Goal: Task Accomplishment & Management: Use online tool/utility

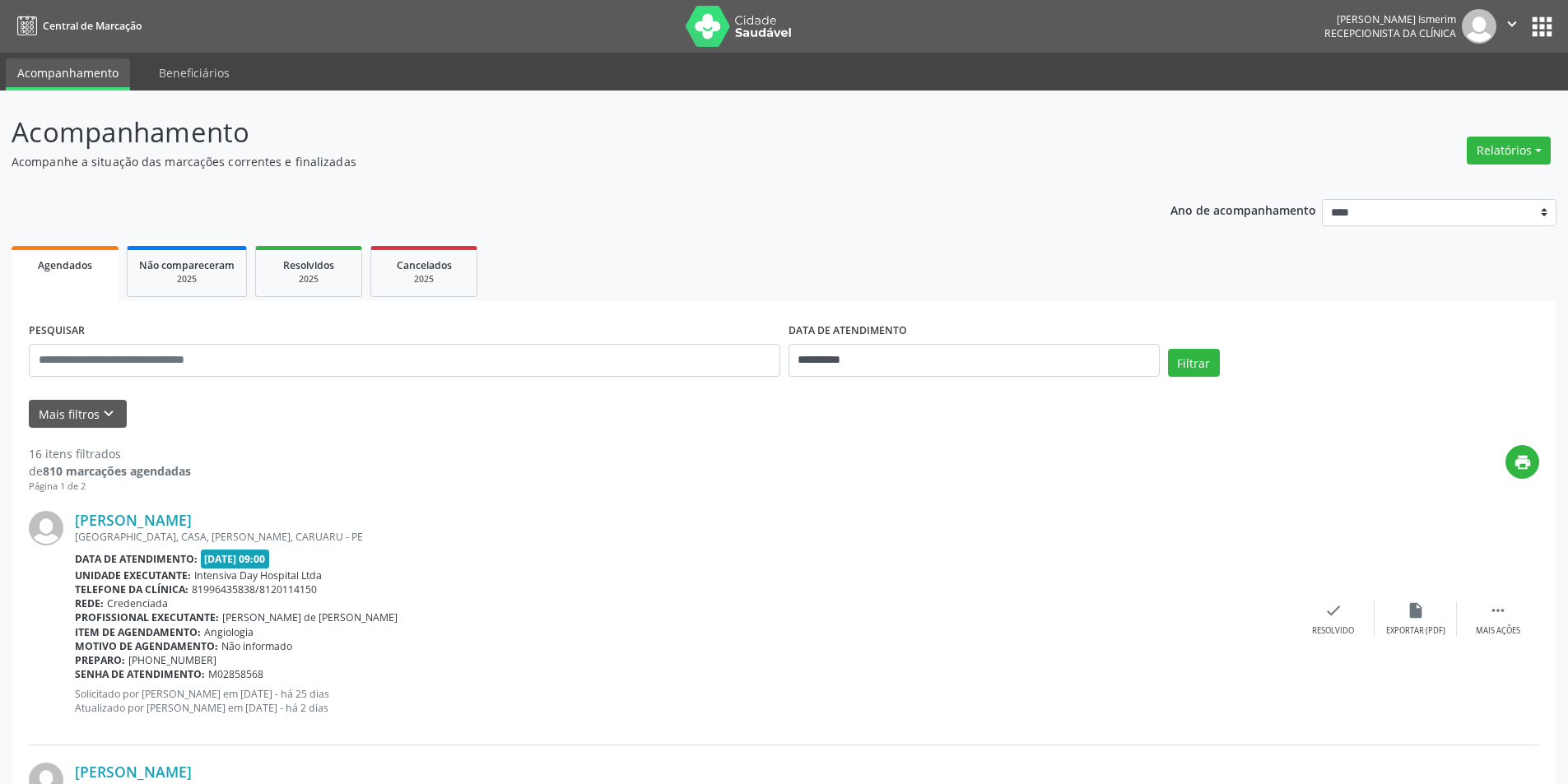
click at [1526, 144] on button "Relatórios" at bounding box center [1508, 150] width 84 height 28
click at [1430, 184] on link "Agendamentos" at bounding box center [1462, 186] width 177 height 23
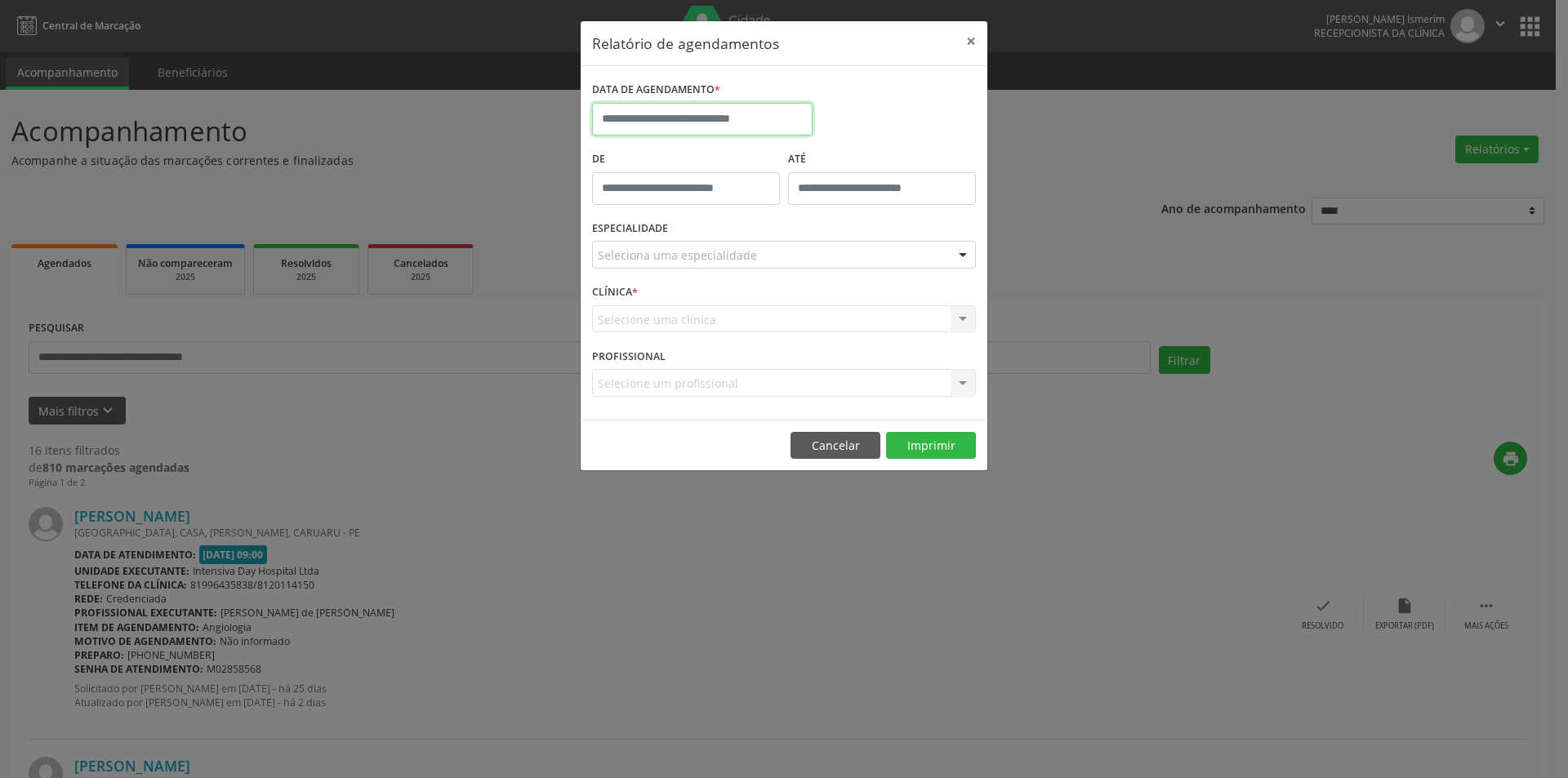
click at [675, 113] on input "text" at bounding box center [702, 119] width 221 height 33
click at [824, 329] on span "30" at bounding box center [825, 335] width 32 height 32
type input "**********"
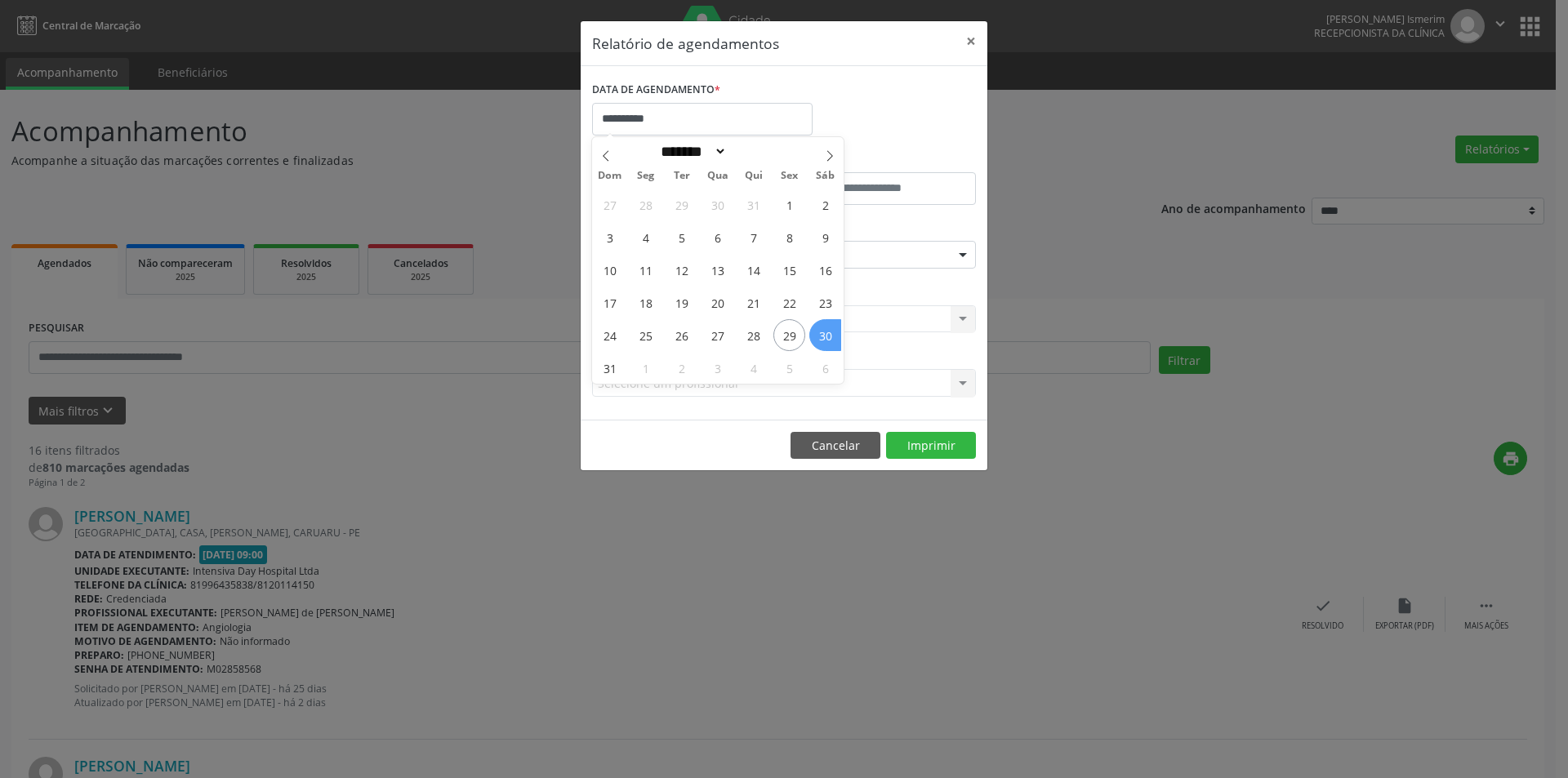
click at [824, 329] on span "30" at bounding box center [825, 335] width 32 height 32
click at [880, 256] on div "Seleciona uma especialidade" at bounding box center [784, 255] width 384 height 27
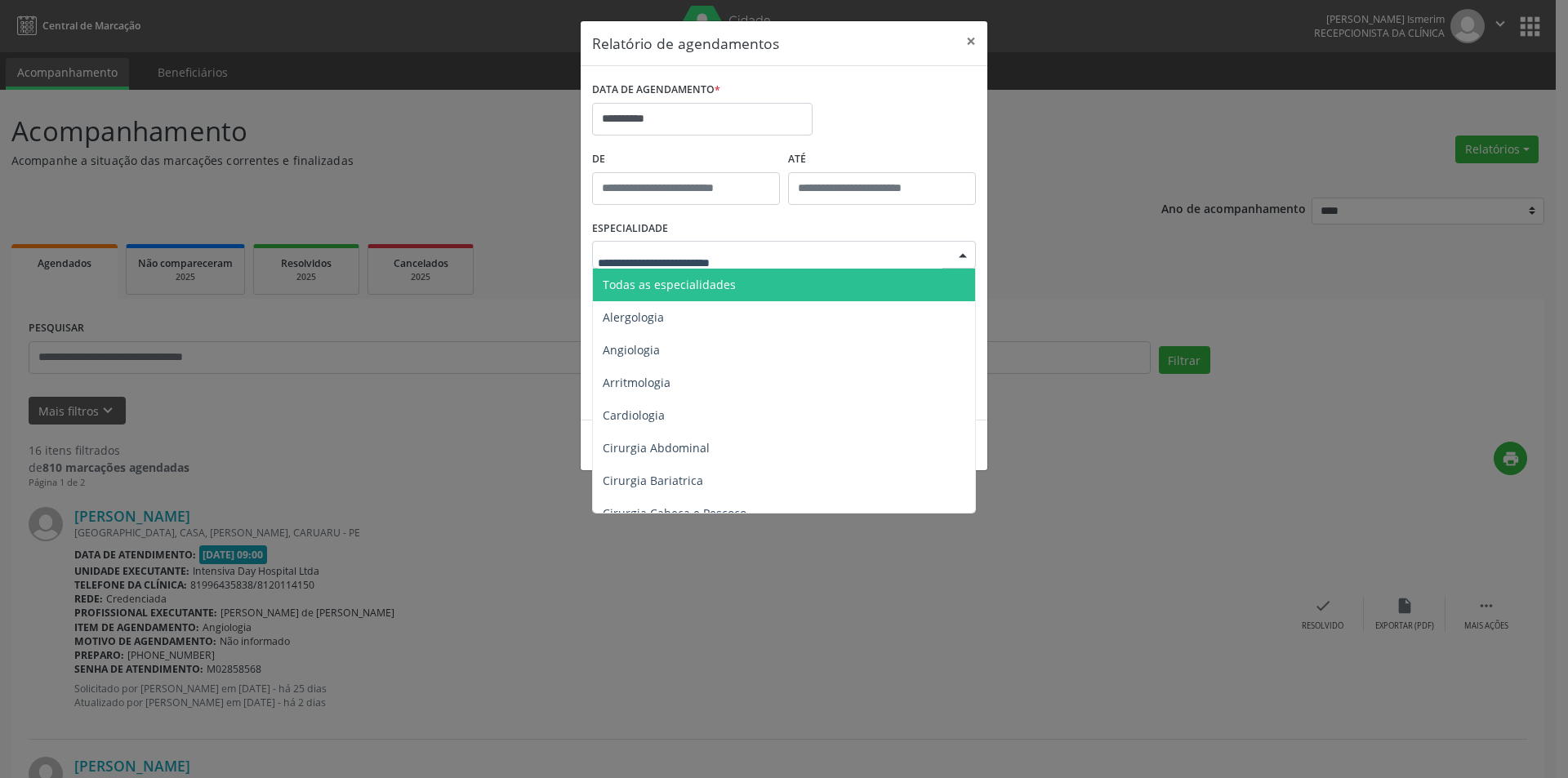
click at [797, 277] on span "Todas as especialidades" at bounding box center [785, 285] width 384 height 33
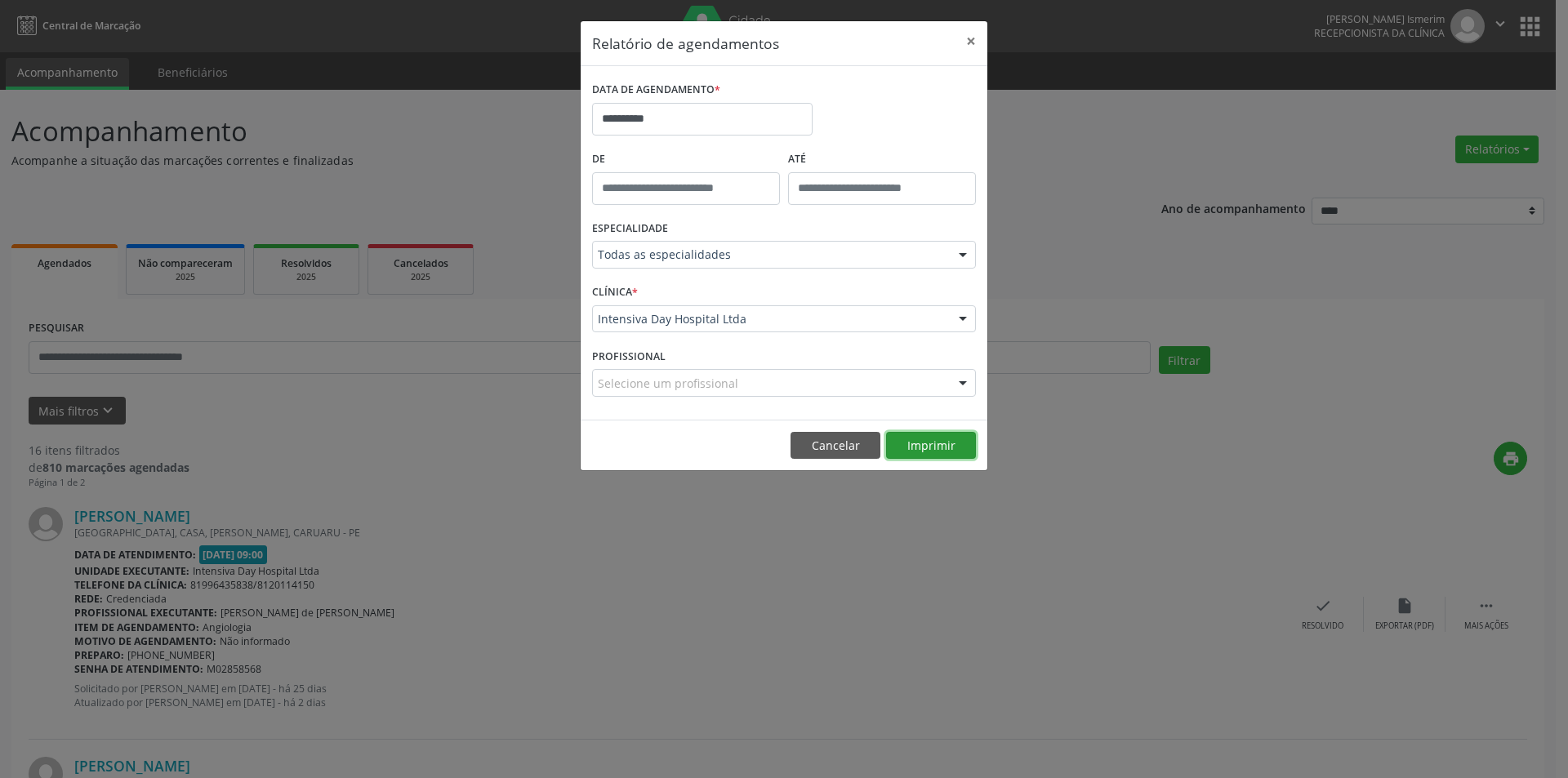
click at [937, 446] on button "Imprimir" at bounding box center [931, 445] width 90 height 27
click at [829, 452] on button "Cancelar" at bounding box center [835, 445] width 90 height 27
